Goal: Task Accomplishment & Management: Complete application form

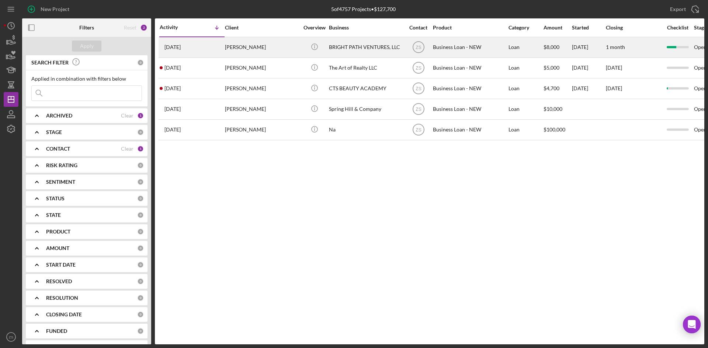
click at [248, 49] on div "Angel Hayes" at bounding box center [262, 48] width 74 height 20
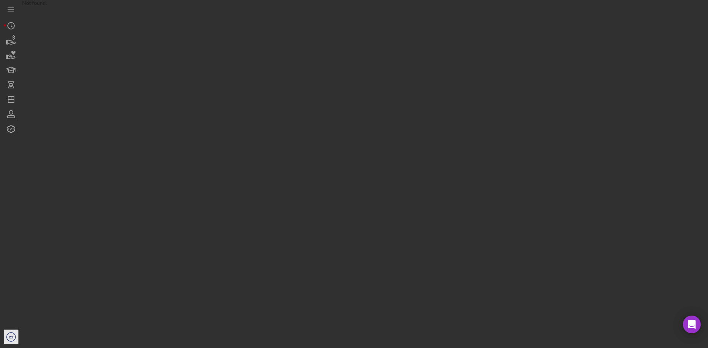
click at [10, 340] on icon "ZS" at bounding box center [11, 337] width 15 height 18
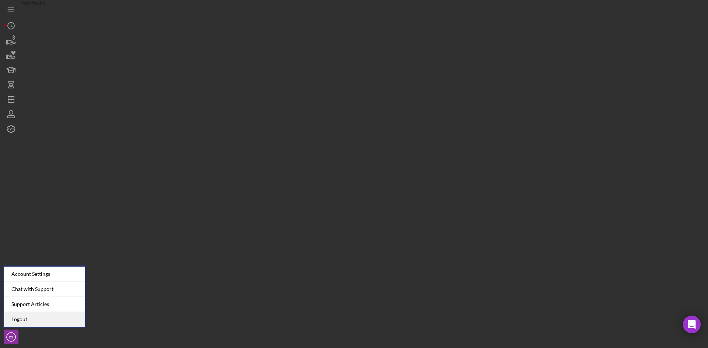
click at [17, 317] on link "Logout" at bounding box center [44, 319] width 81 height 15
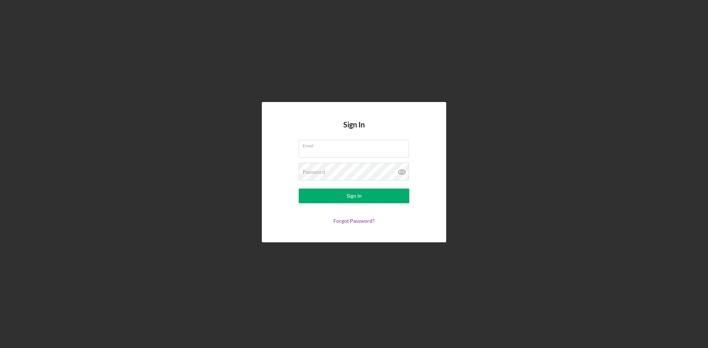
type input "zstenulson@justinepetersen.org"
click at [361, 220] on link "Forgot Password?" at bounding box center [353, 221] width 41 height 6
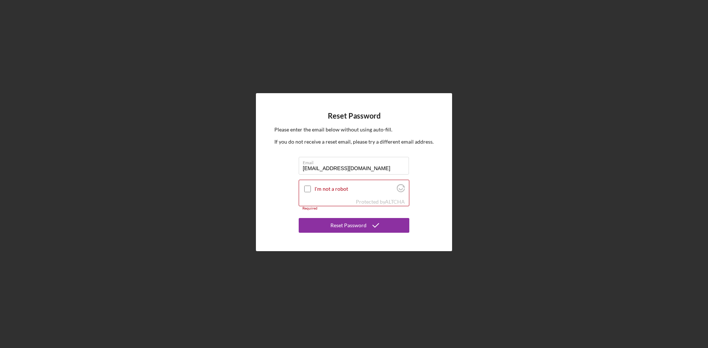
drag, startPoint x: 327, startPoint y: 169, endPoint x: 284, endPoint y: 167, distance: 42.8
click at [284, 167] on div "Reset Password Please enter the email below without using auto-fill. If you do …" at bounding box center [354, 172] width 196 height 158
type input "Kmoore@justinepetersen.org"
click at [306, 190] on input "I'm not a robot" at bounding box center [307, 189] width 7 height 7
checkbox input "true"
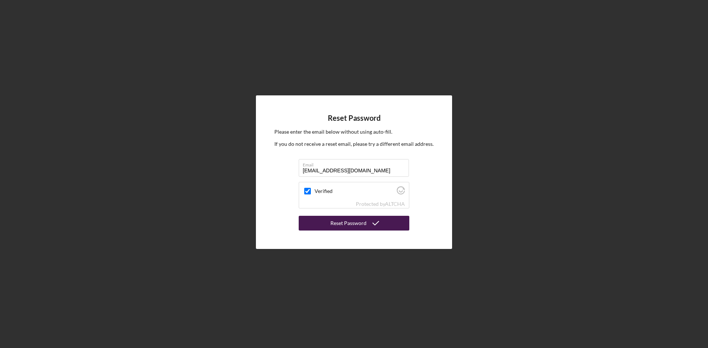
click at [354, 222] on div "Reset Password" at bounding box center [348, 223] width 36 height 15
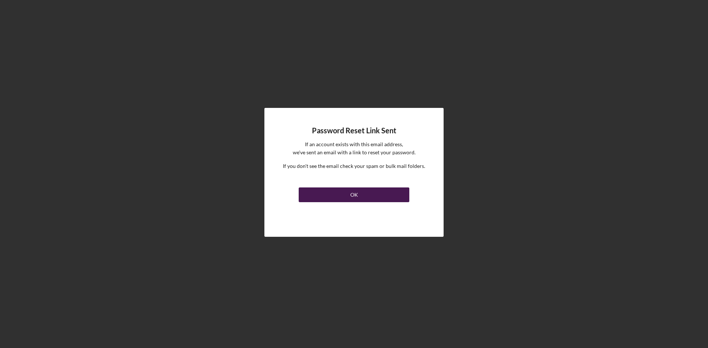
click at [359, 195] on button "OK" at bounding box center [354, 195] width 111 height 15
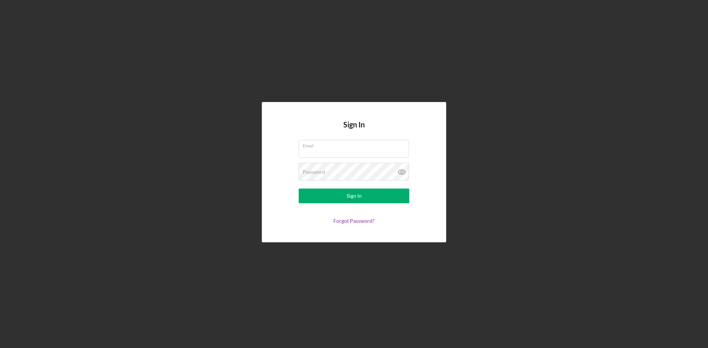
type input "zstenulson@justinepetersen.org"
drag, startPoint x: 359, startPoint y: 255, endPoint x: 745, endPoint y: 223, distance: 387.7
click at [708, 223] on html "Sign In Email zstenulson@justinepetersen.org Password Sign In Forgot Password?" at bounding box center [354, 174] width 708 height 348
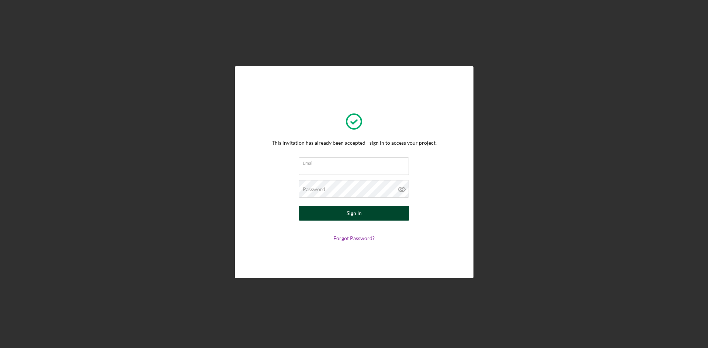
type input "[EMAIL_ADDRESS][DOMAIN_NAME]"
click at [347, 215] on div "Sign In" at bounding box center [354, 213] width 15 height 15
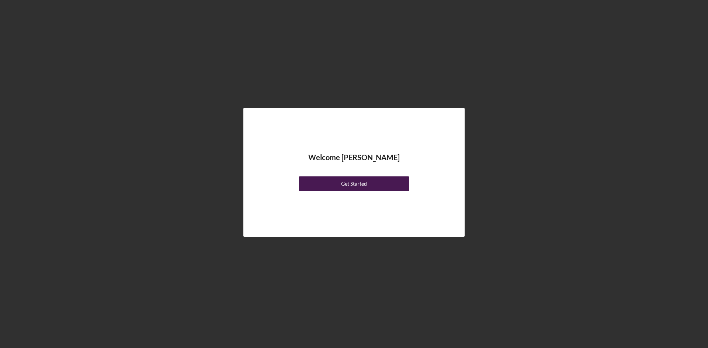
click at [363, 185] on div "Get Started" at bounding box center [354, 184] width 26 height 15
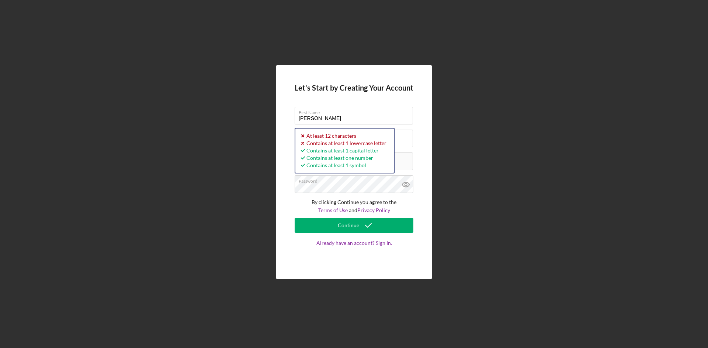
click at [293, 205] on div "Let's Start by Creating Your Account First Name [PERSON_NAME] Last Name [PERSON…" at bounding box center [354, 172] width 156 height 215
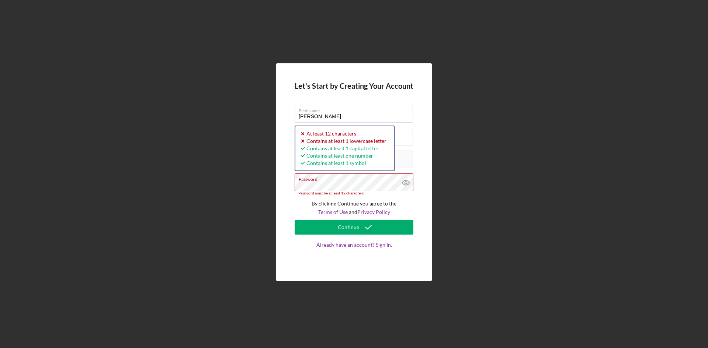
click at [260, 187] on div "Let's Start by Creating Your Account First Name [PERSON_NAME] Last Name [PERSON…" at bounding box center [354, 172] width 701 height 345
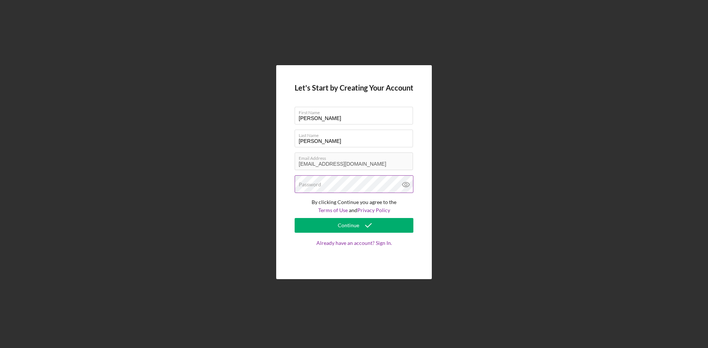
click at [408, 185] on icon at bounding box center [406, 184] width 18 height 18
click at [302, 186] on label "Password" at bounding box center [310, 185] width 22 height 6
click at [343, 224] on div "Continue" at bounding box center [348, 225] width 21 height 15
